Goal: Use online tool/utility: Utilize a website feature to perform a specific function

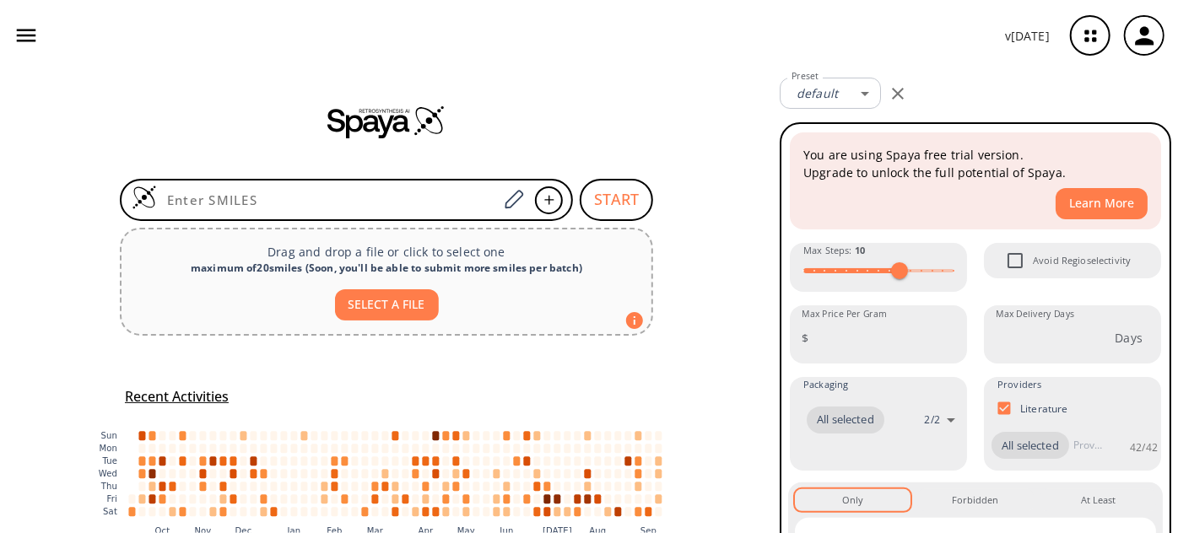
type input "OC(C1=CC=C2C(OCCO2)=N1)=O"
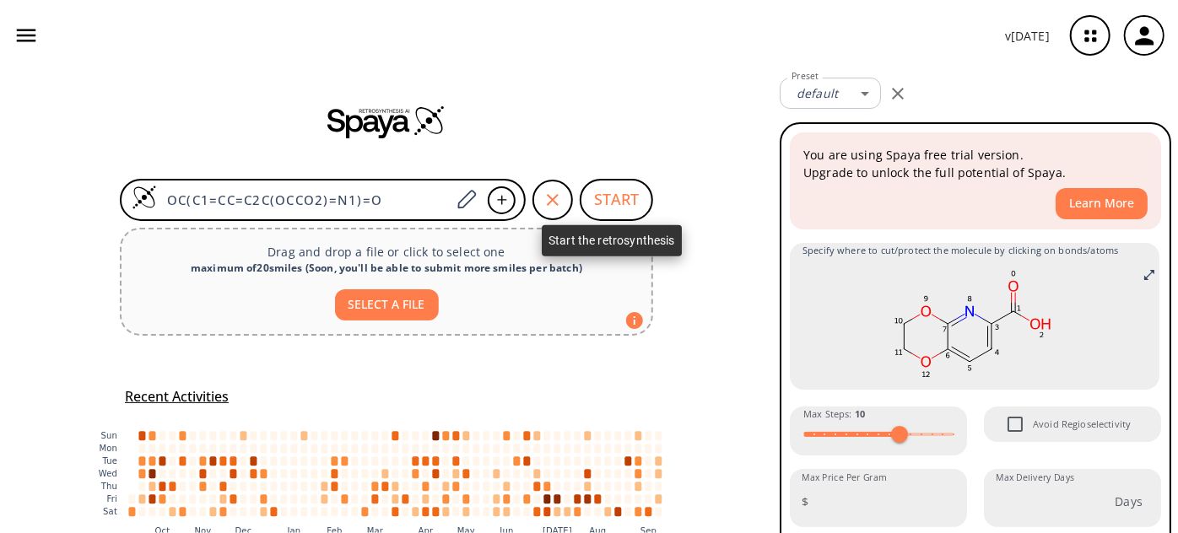
click at [628, 187] on button "START" at bounding box center [616, 200] width 73 height 42
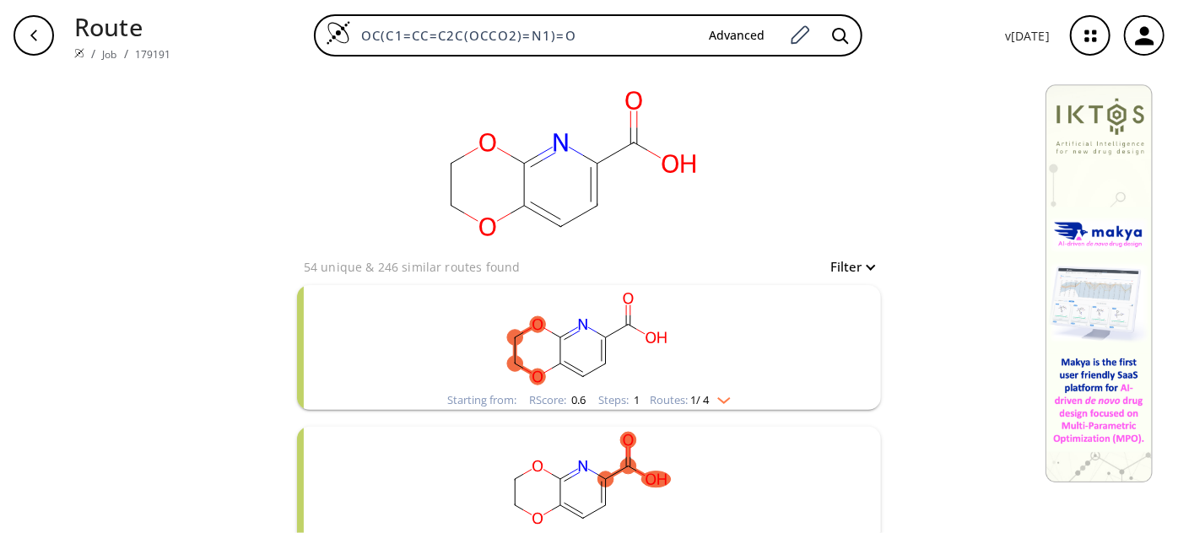
click at [577, 334] on rect "clusters" at bounding box center [589, 338] width 439 height 106
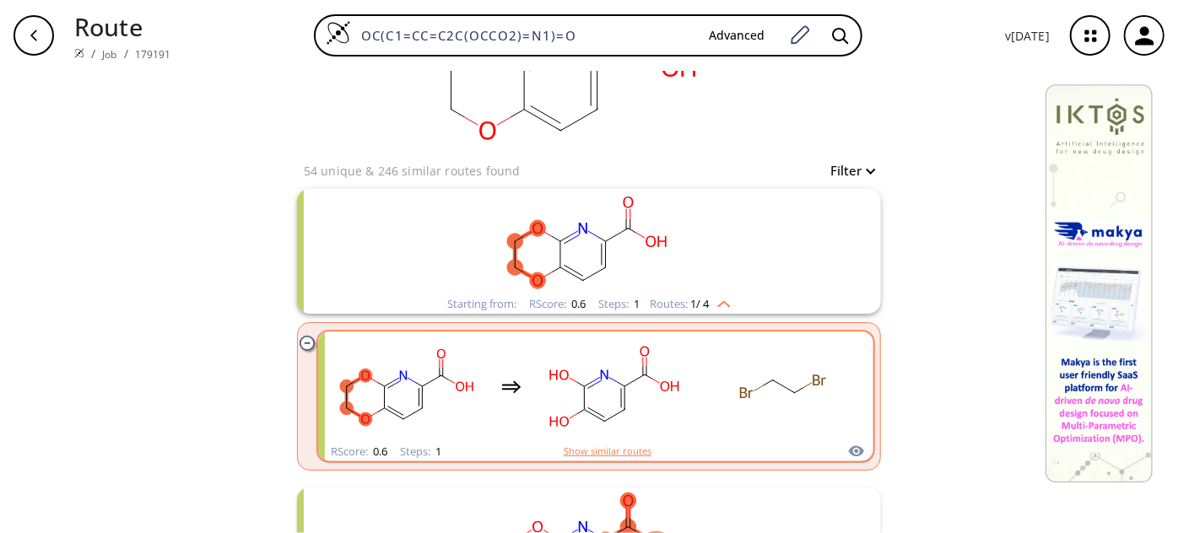
scroll to position [153, 0]
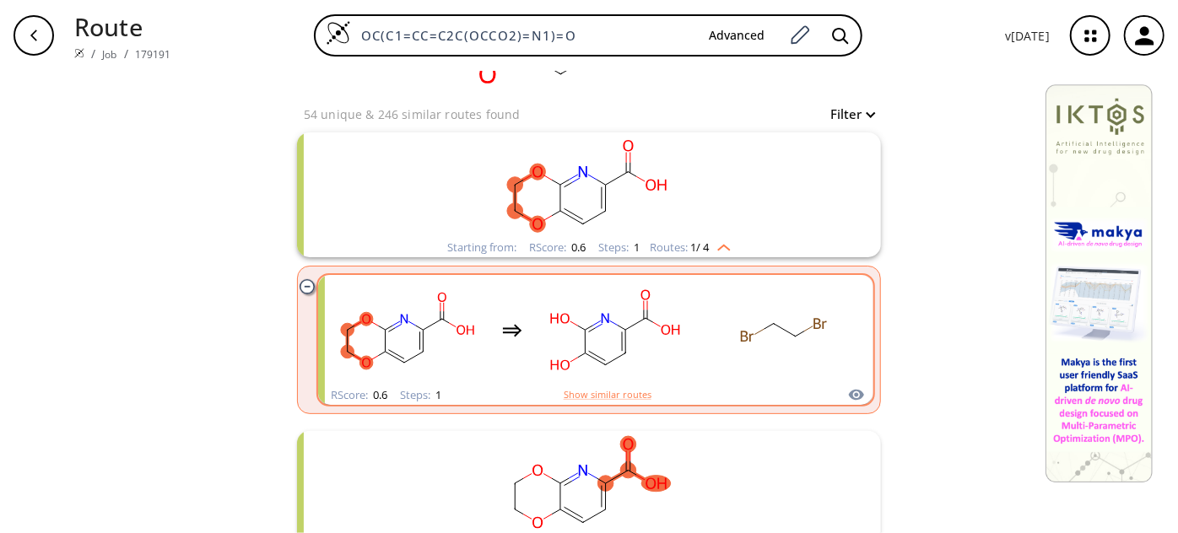
click at [608, 319] on rect "clusters" at bounding box center [615, 331] width 152 height 106
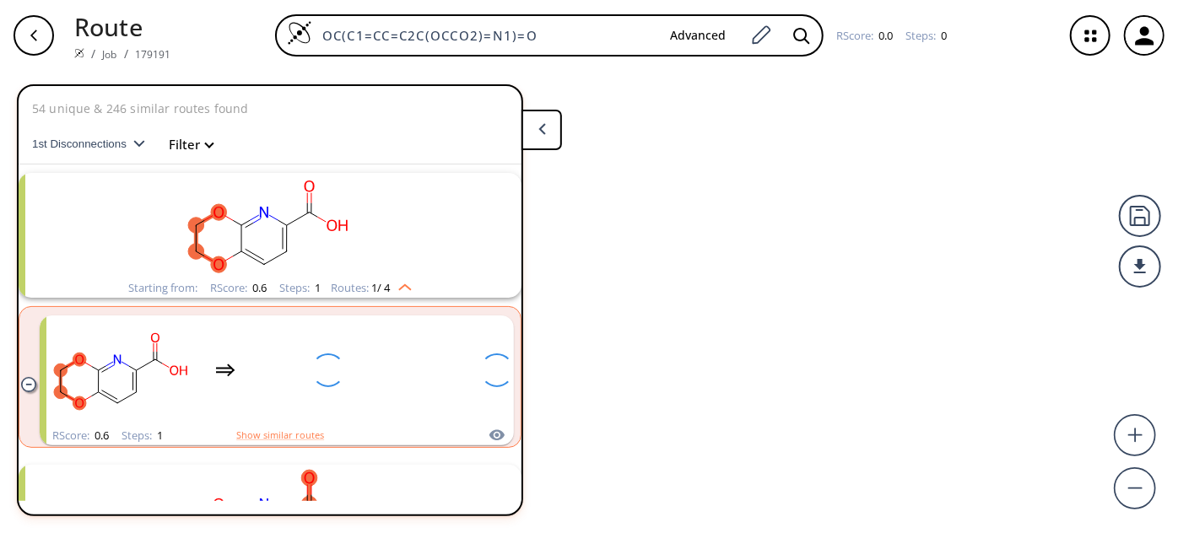
scroll to position [37, 0]
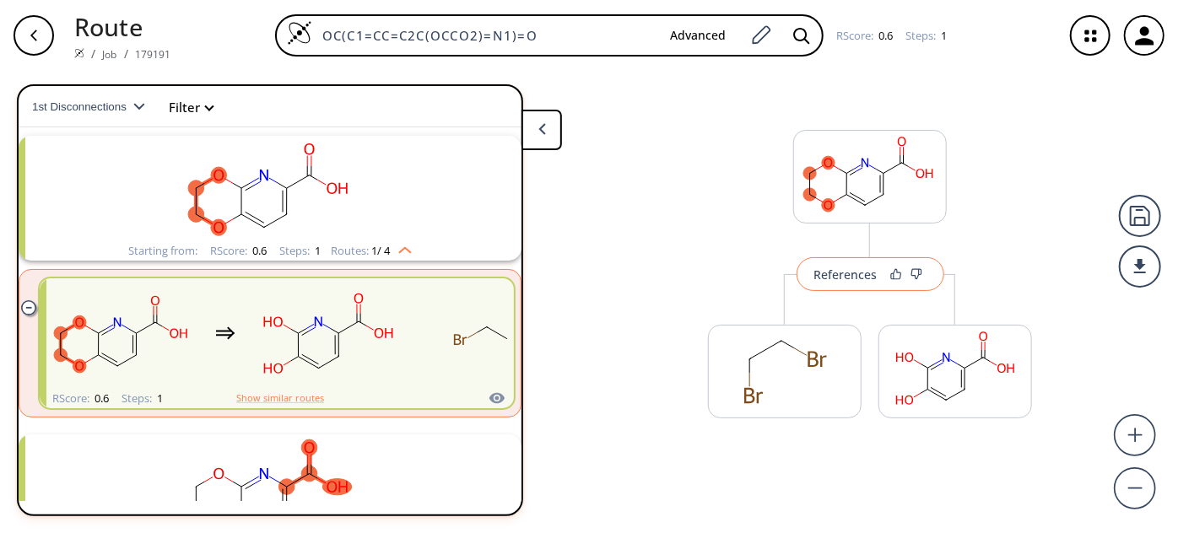
click at [823, 272] on div "References" at bounding box center [846, 274] width 63 height 11
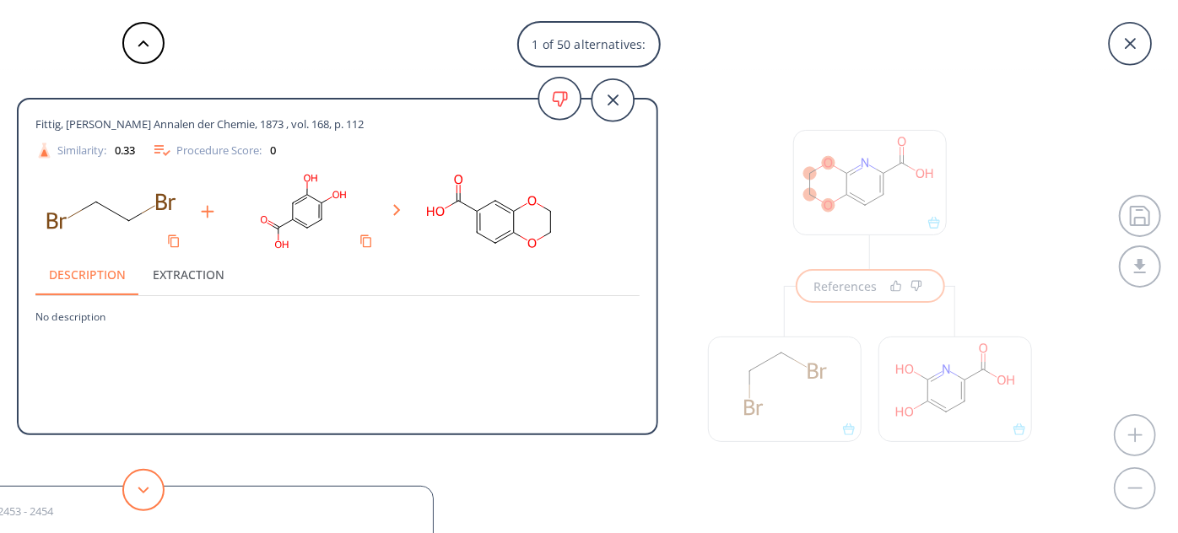
click at [148, 496] on button at bounding box center [143, 490] width 42 height 42
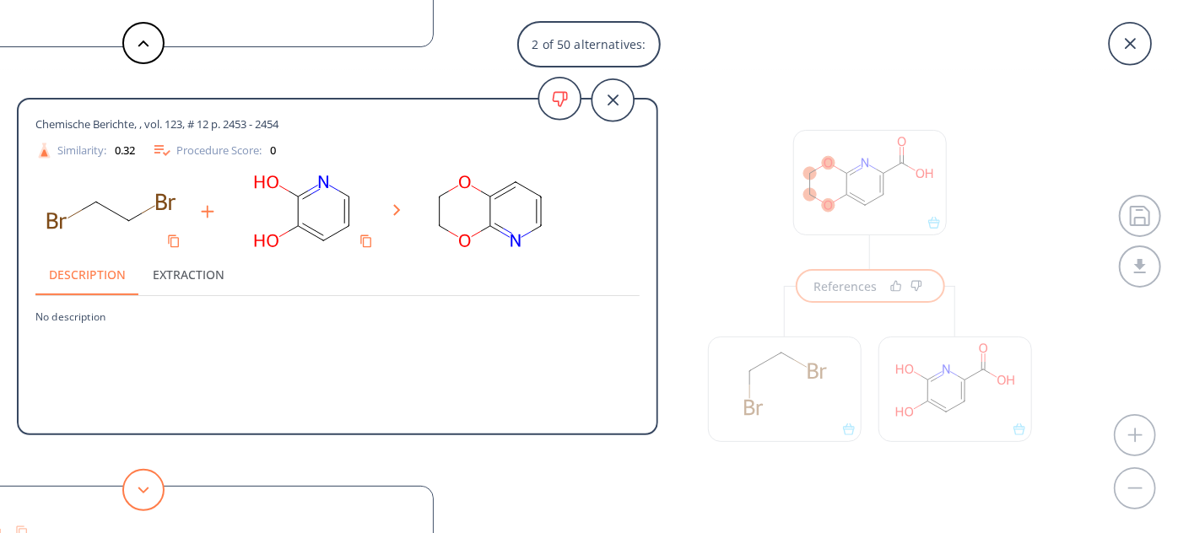
click at [148, 482] on button at bounding box center [143, 490] width 42 height 42
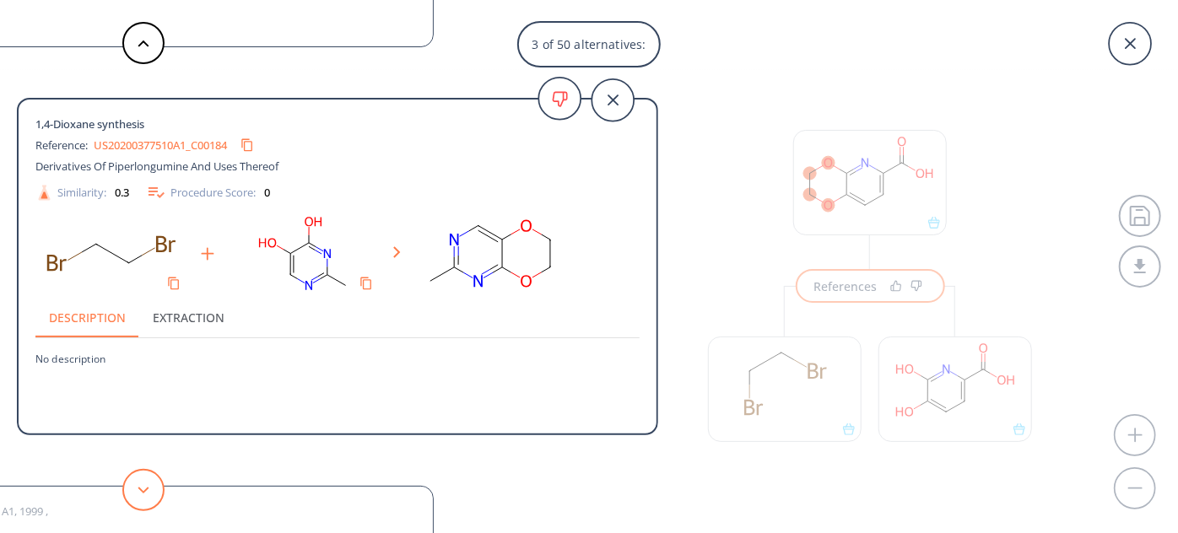
click at [133, 485] on button at bounding box center [143, 490] width 42 height 42
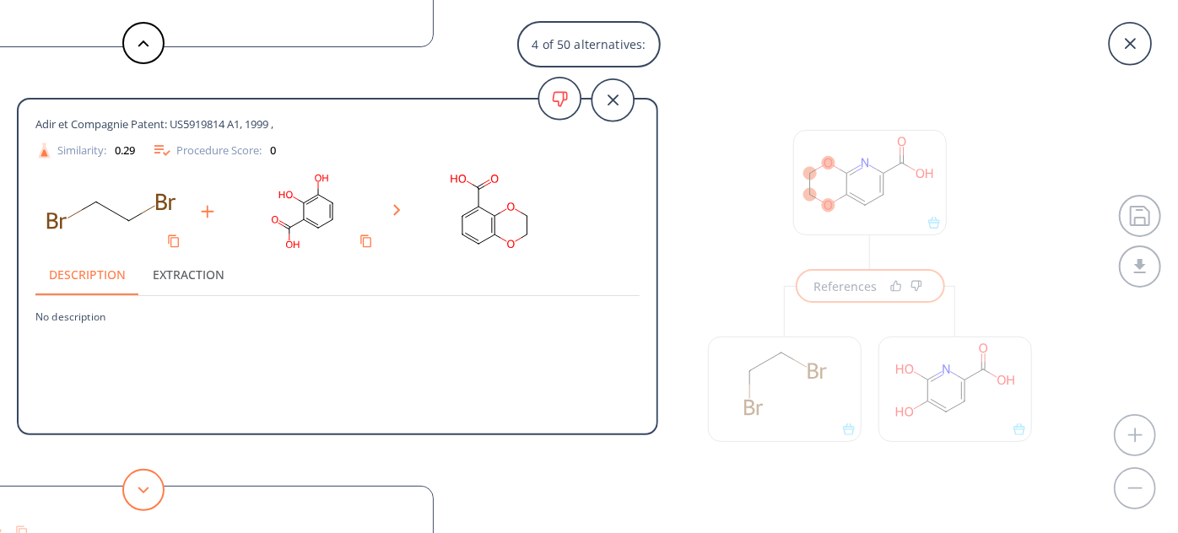
click at [134, 477] on button at bounding box center [143, 490] width 42 height 42
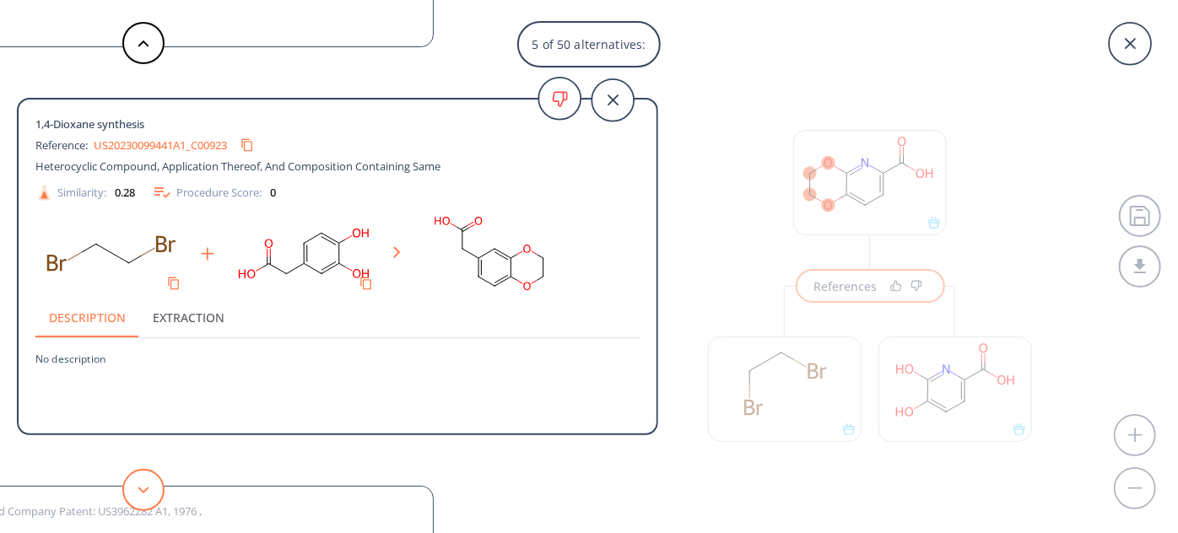
click at [149, 487] on icon at bounding box center [144, 491] width 12 height 8
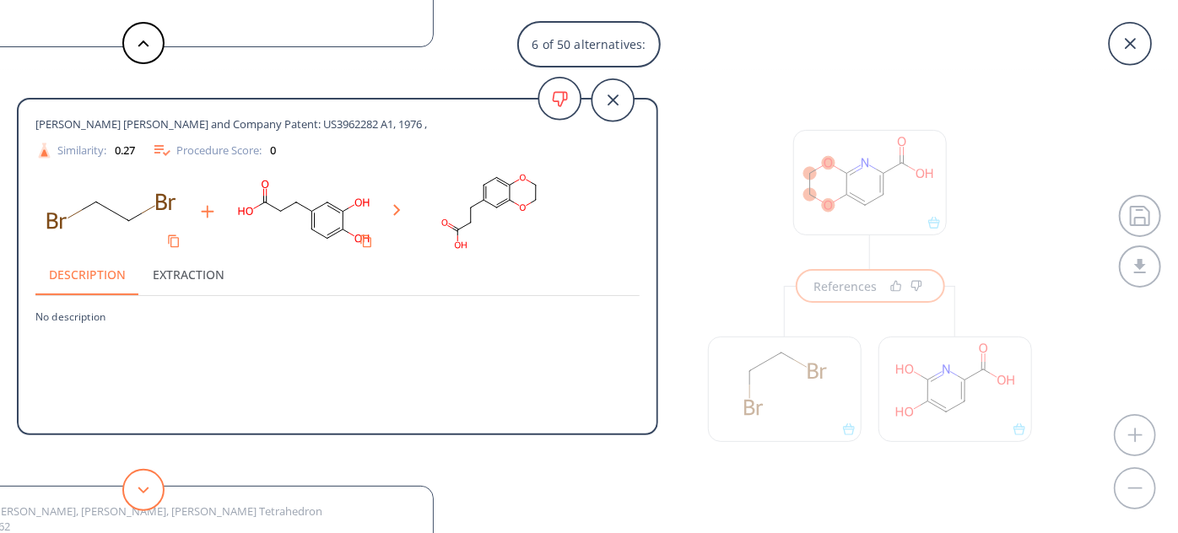
click at [144, 495] on button at bounding box center [143, 490] width 42 height 42
